Goal: Information Seeking & Learning: Check status

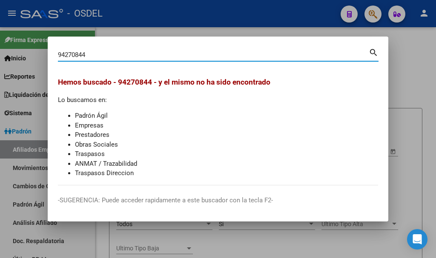
drag, startPoint x: 92, startPoint y: 54, endPoint x: 37, endPoint y: 53, distance: 54.1
click at [37, 53] on div "94270844 Buscar (apellido, dni, cuil, nro traspaso, cuit, obra social) search H…" at bounding box center [218, 129] width 436 height 258
type input "23310907294"
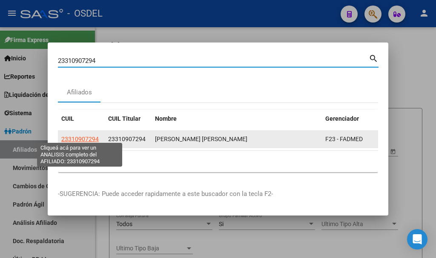
click at [70, 136] on span "23310907294" at bounding box center [79, 139] width 37 height 7
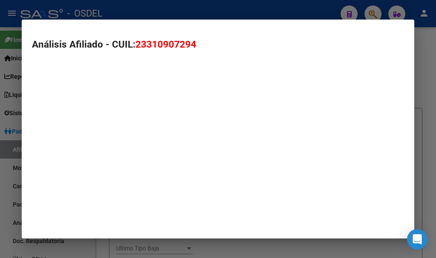
type textarea "23310907294"
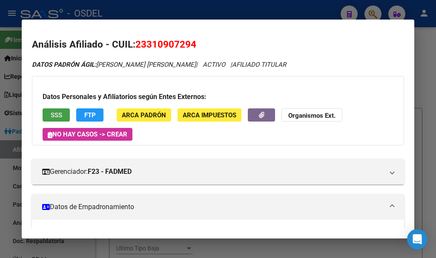
click at [55, 113] on span "SSS" at bounding box center [56, 116] width 11 height 8
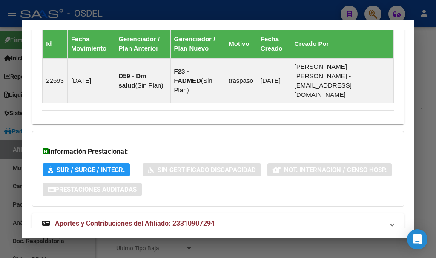
scroll to position [627, 0]
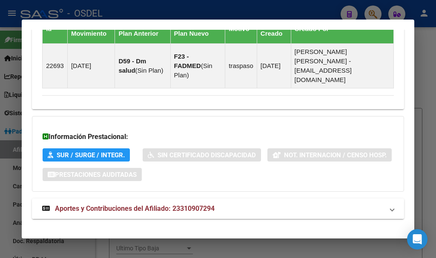
click at [130, 205] on span "Aportes y Contribuciones del Afiliado: 23310907294" at bounding box center [135, 209] width 160 height 8
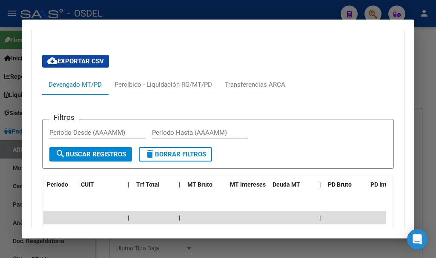
scroll to position [839, 0]
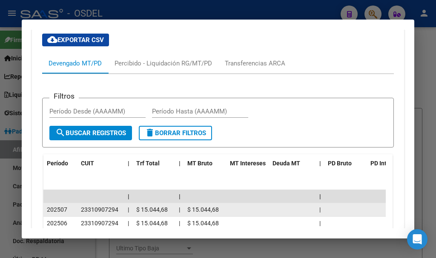
drag, startPoint x: 48, startPoint y: 203, endPoint x: 257, endPoint y: 199, distance: 208.6
click at [257, 203] on div "202507 23310907294 | $ 15.044,68 | $ 15.044,68 |" at bounding box center [249, 210] width 413 height 14
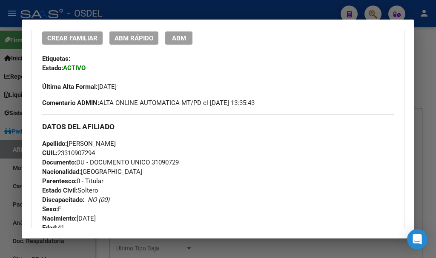
scroll to position [213, 0]
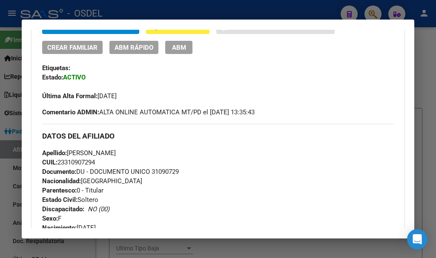
drag, startPoint x: 181, startPoint y: 114, endPoint x: 199, endPoint y: 112, distance: 17.6
click at [199, 112] on span "Comentario ADMIN: ALTA ONLINE AUTOMATICA MT/PD el [DATE] 13:35:43" at bounding box center [148, 112] width 212 height 9
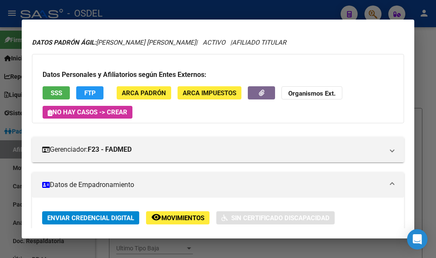
scroll to position [0, 0]
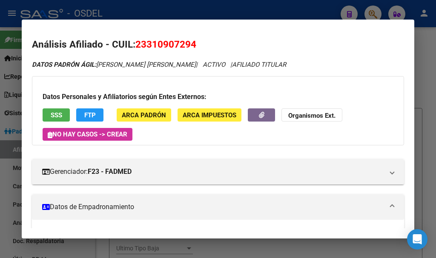
click at [55, 110] on button "SSS" at bounding box center [56, 115] width 27 height 13
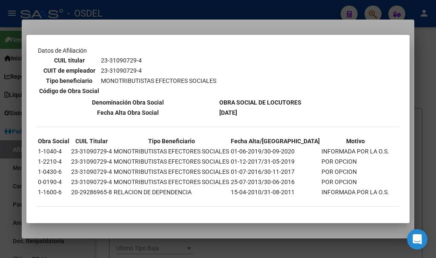
scroll to position [144, 0]
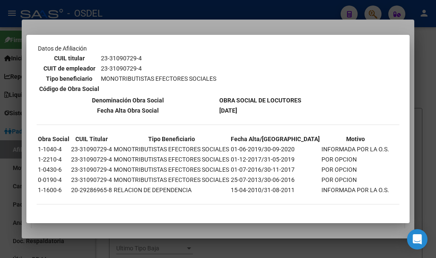
drag, startPoint x: 162, startPoint y: 78, endPoint x: 251, endPoint y: 82, distance: 88.6
click at [251, 82] on tr "Datos personales Parentesco TITULAR CUIL 23-31090729-4 Tipo de documento DOCUME…" at bounding box center [169, 19] width 264 height 151
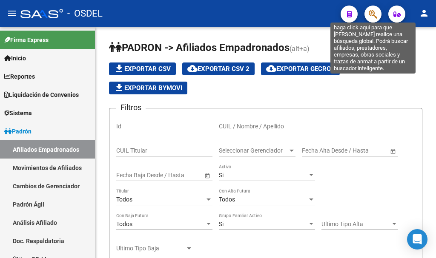
click at [374, 15] on icon "button" at bounding box center [373, 14] width 9 height 10
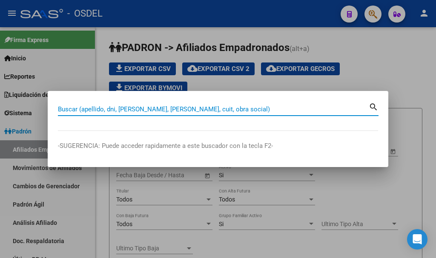
click at [110, 110] on input "Buscar (apellido, dni, [PERSON_NAME], [PERSON_NAME], cuit, obra social)" at bounding box center [213, 110] width 311 height 8
paste input "23310907294"
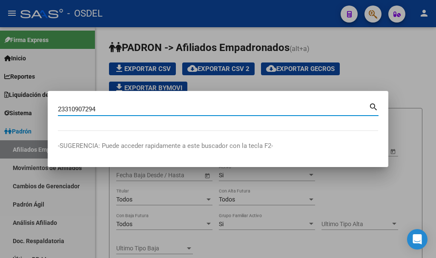
type input "23310907294"
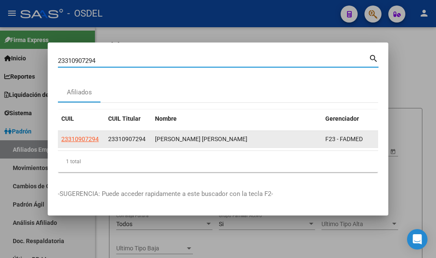
click at [79, 137] on span "23310907294" at bounding box center [79, 139] width 37 height 7
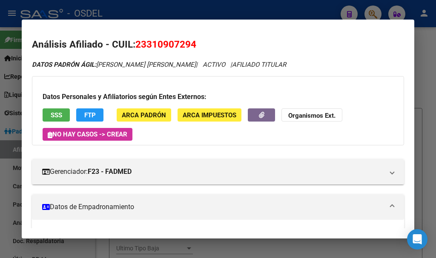
click at [66, 110] on button "SSS" at bounding box center [56, 115] width 27 height 13
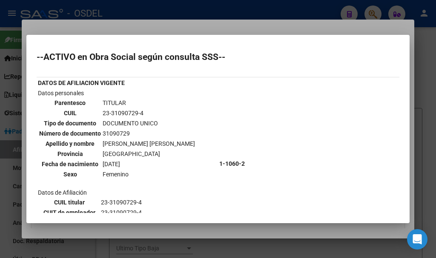
drag, startPoint x: 46, startPoint y: 59, endPoint x: 248, endPoint y: 74, distance: 202.3
click at [248, 74] on div "--ACTIVO en Obra Social según consulta SSS-- DATOS DE AFILIACION VIGENTE Datos …" at bounding box center [218, 205] width 363 height 305
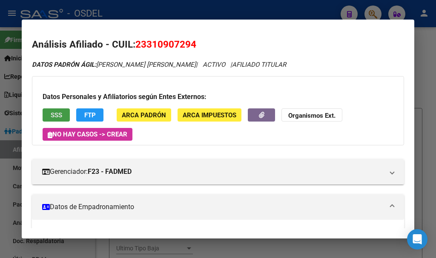
click at [95, 113] on span "FTP" at bounding box center [89, 116] width 11 height 8
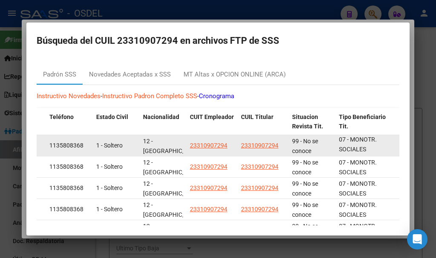
scroll to position [0, 0]
drag, startPoint x: 341, startPoint y: 139, endPoint x: 374, endPoint y: 148, distance: 34.0
click at [374, 148] on div "07 - MONOTR. SOCIALES" at bounding box center [367, 145] width 57 height 18
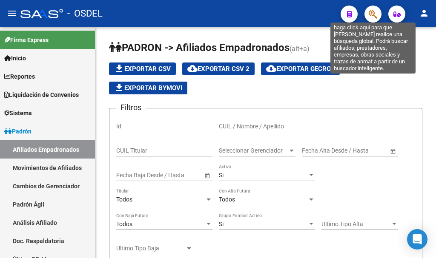
click at [373, 15] on icon "button" at bounding box center [373, 14] width 9 height 10
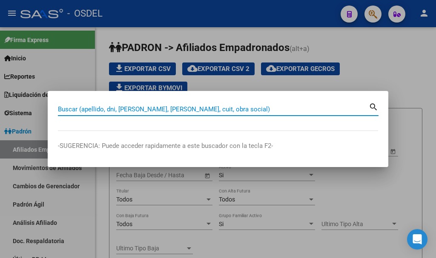
paste input "29108161"
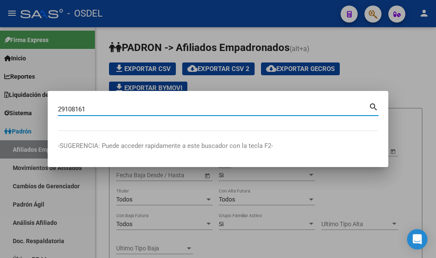
type input "29108161"
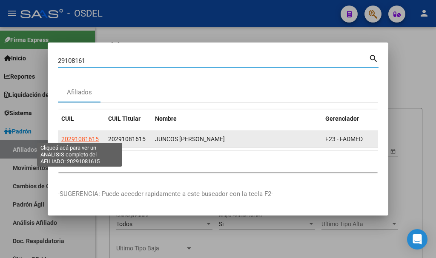
click at [83, 137] on span "20291081615" at bounding box center [79, 139] width 37 height 7
type textarea "20291081615"
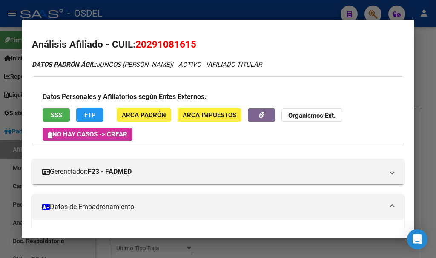
click at [54, 112] on span "SSS" at bounding box center [56, 116] width 11 height 8
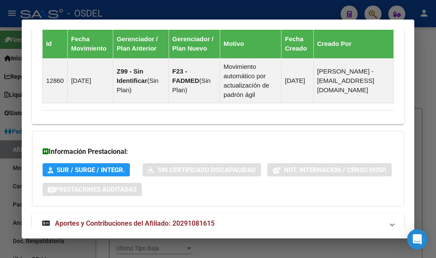
scroll to position [695, 0]
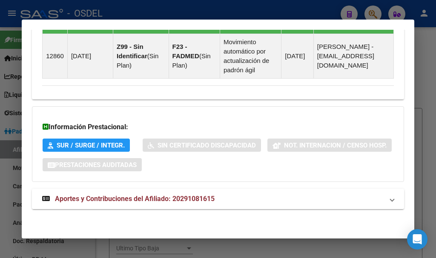
click at [91, 200] on span "Aportes y Contribuciones del Afiliado: 20291081615" at bounding box center [135, 199] width 160 height 8
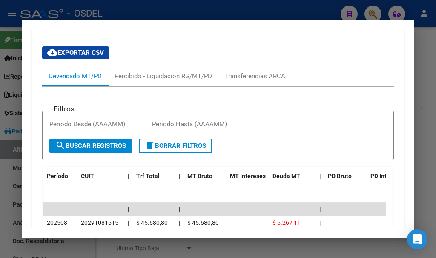
scroll to position [951, 0]
